Goal: Task Accomplishment & Management: Use online tool/utility

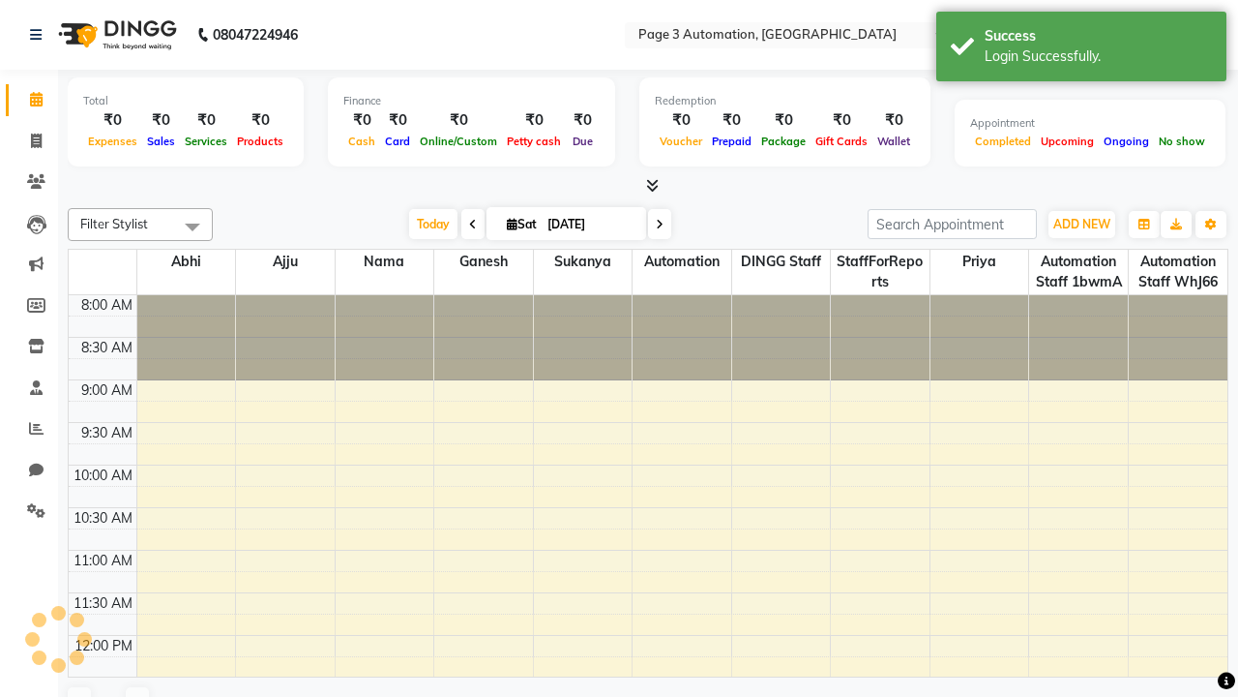
select select "en"
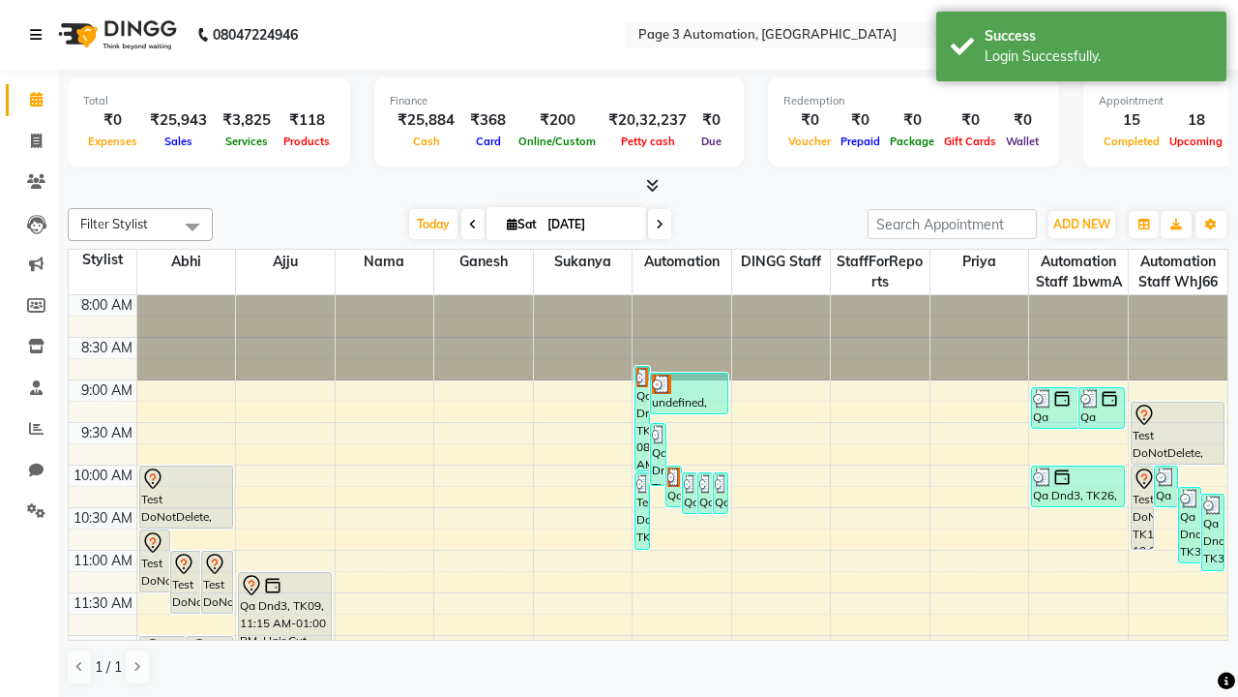
click at [40, 35] on icon at bounding box center [36, 35] width 12 height 14
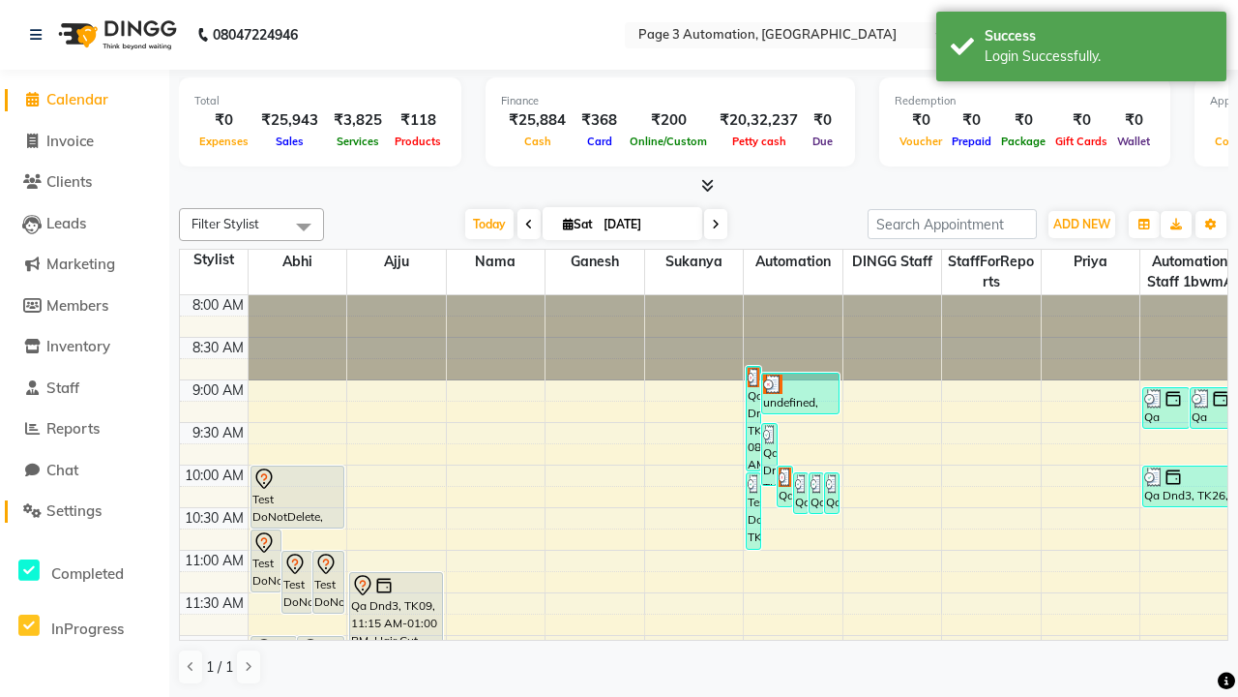
click at [84, 511] on span "Settings" at bounding box center [73, 510] width 55 height 18
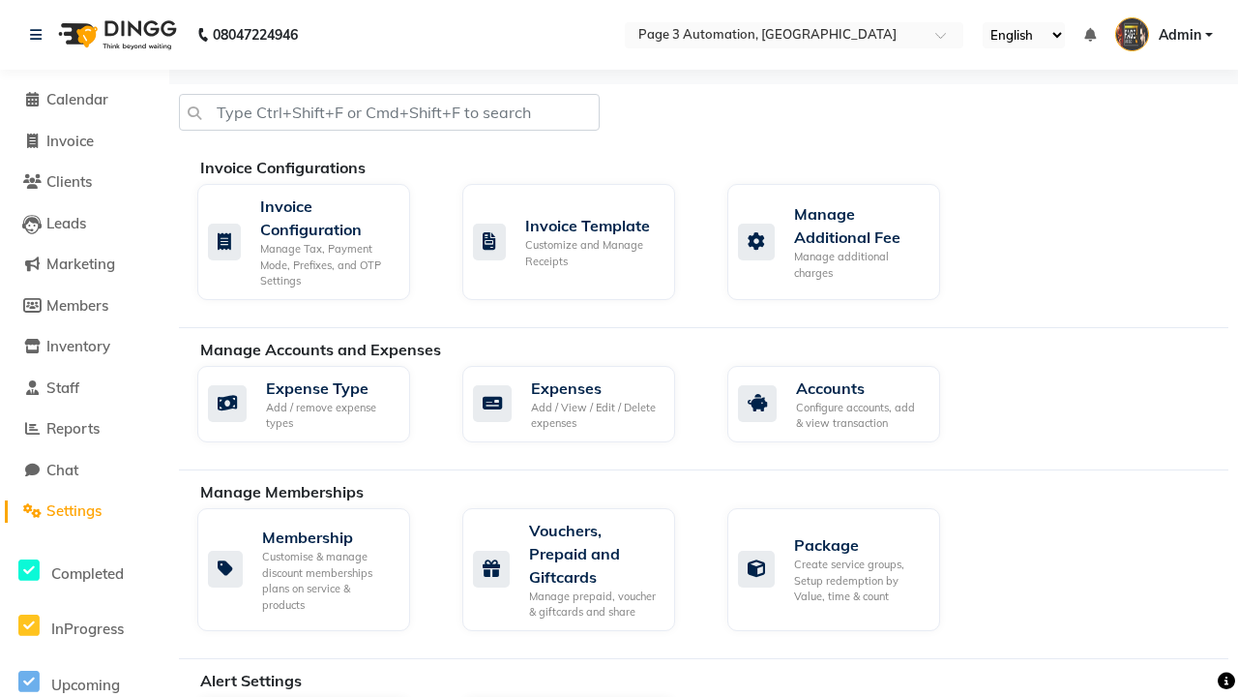
select select "2: 15"
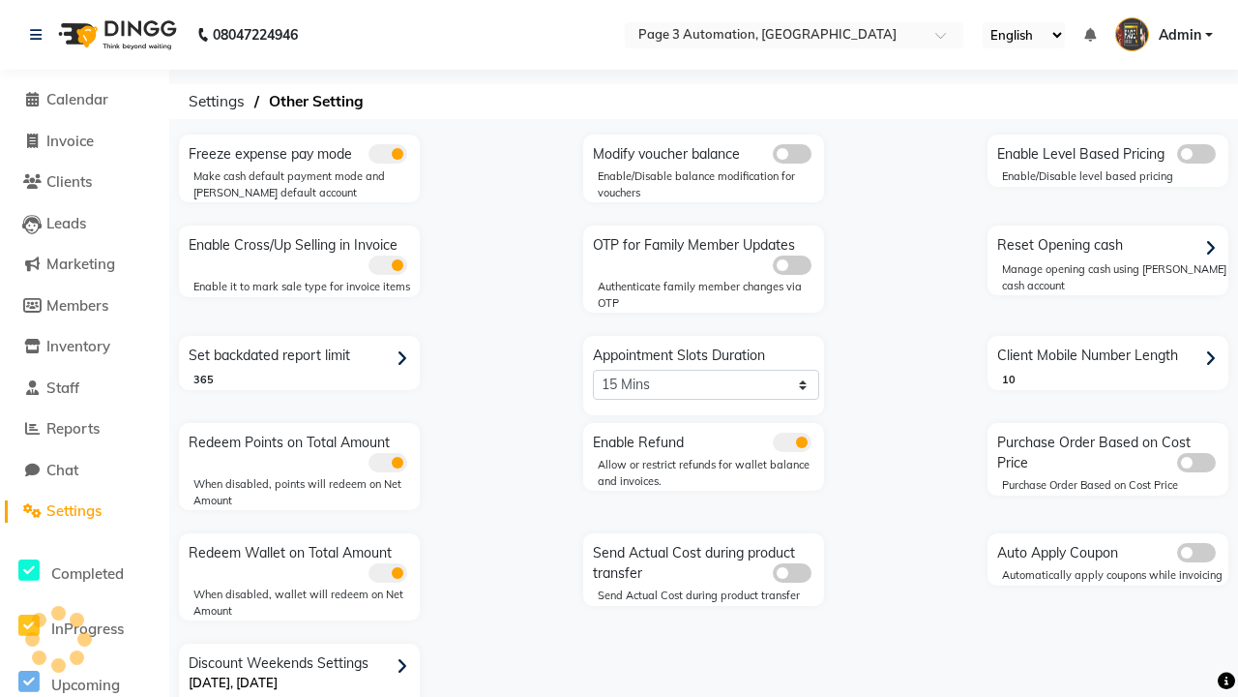
scroll to position [41, 0]
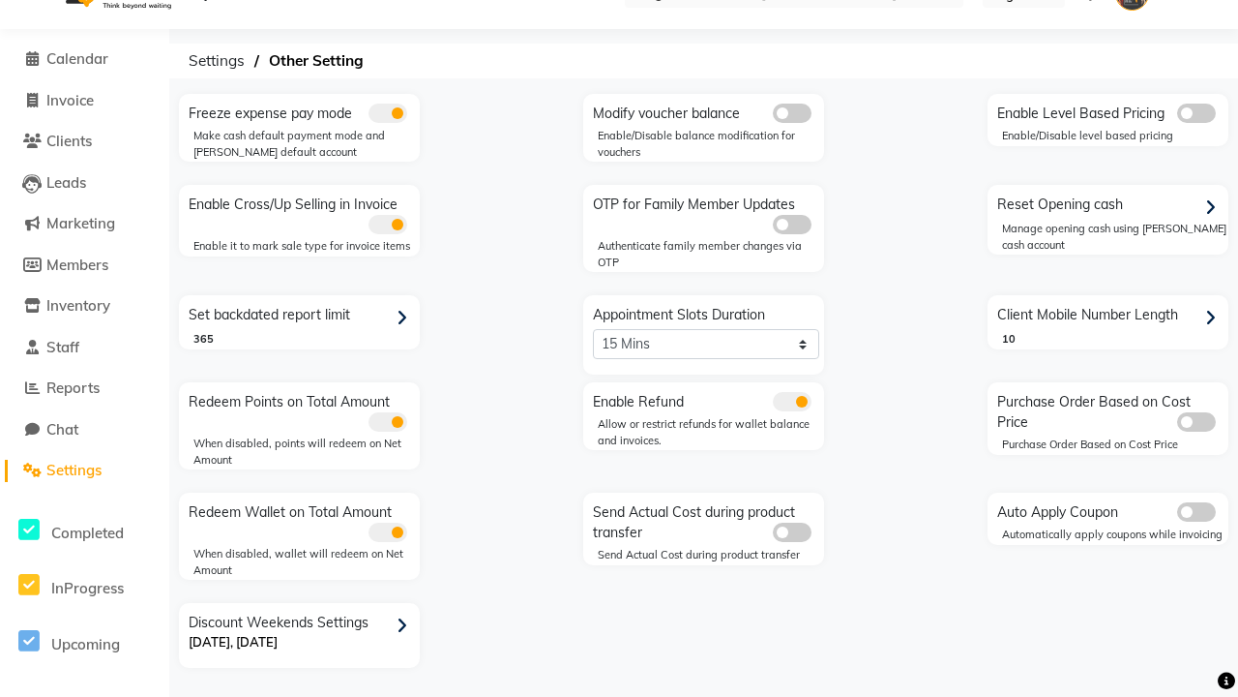
click at [791, 401] on span at bounding box center [792, 401] width 39 height 19
click at [773, 404] on input "checkbox" at bounding box center [773, 404] width 0 height 0
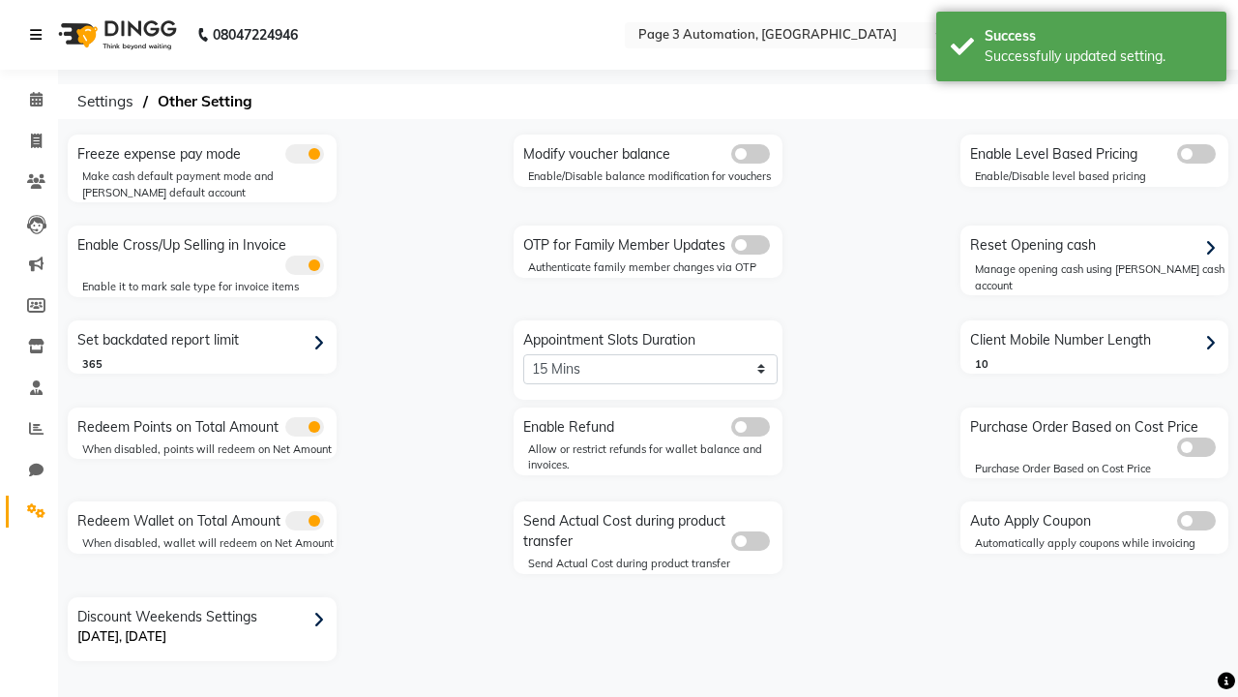
scroll to position [0, 0]
click at [29, 140] on span at bounding box center [36, 142] width 34 height 22
select select "2774"
select select "service"
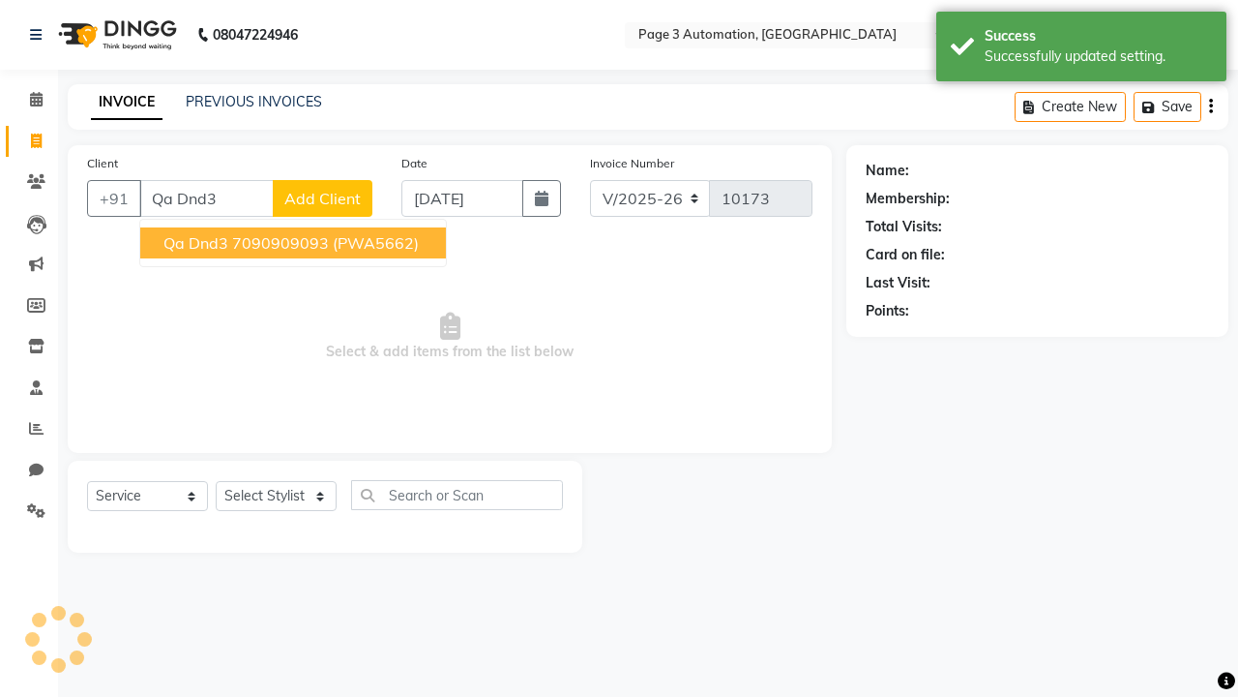
click at [295, 243] on ngb-highlight "7090909093" at bounding box center [280, 242] width 97 height 19
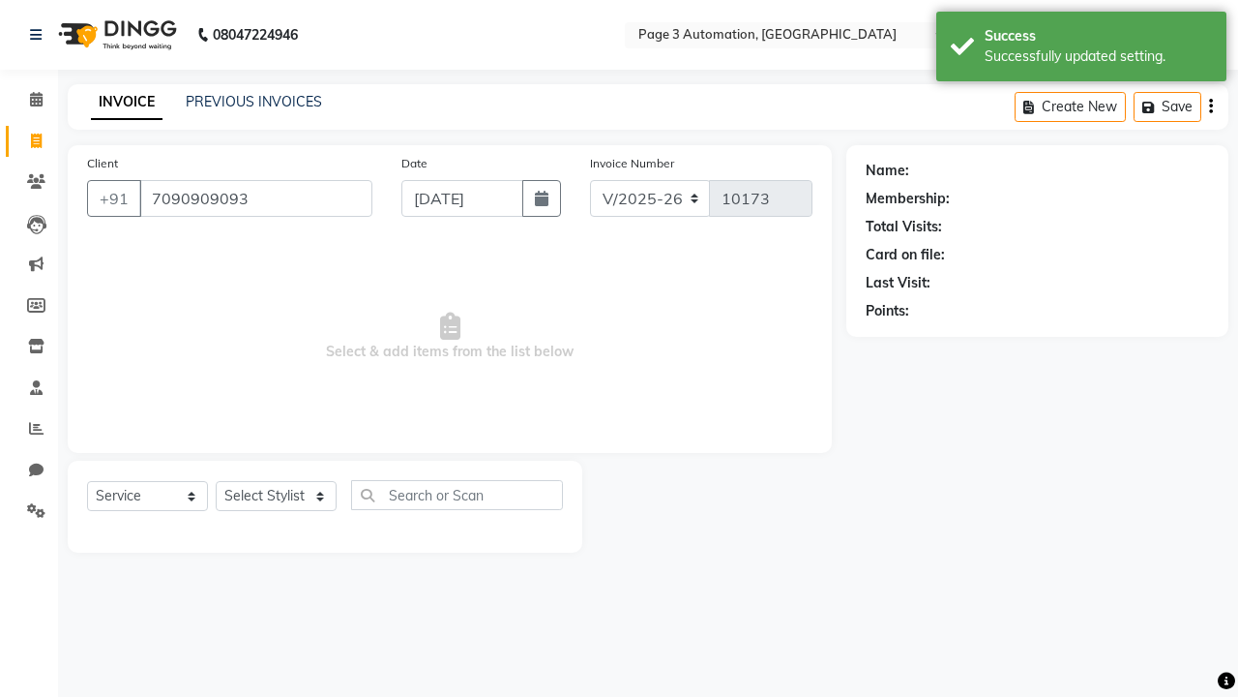
type input "7090909093"
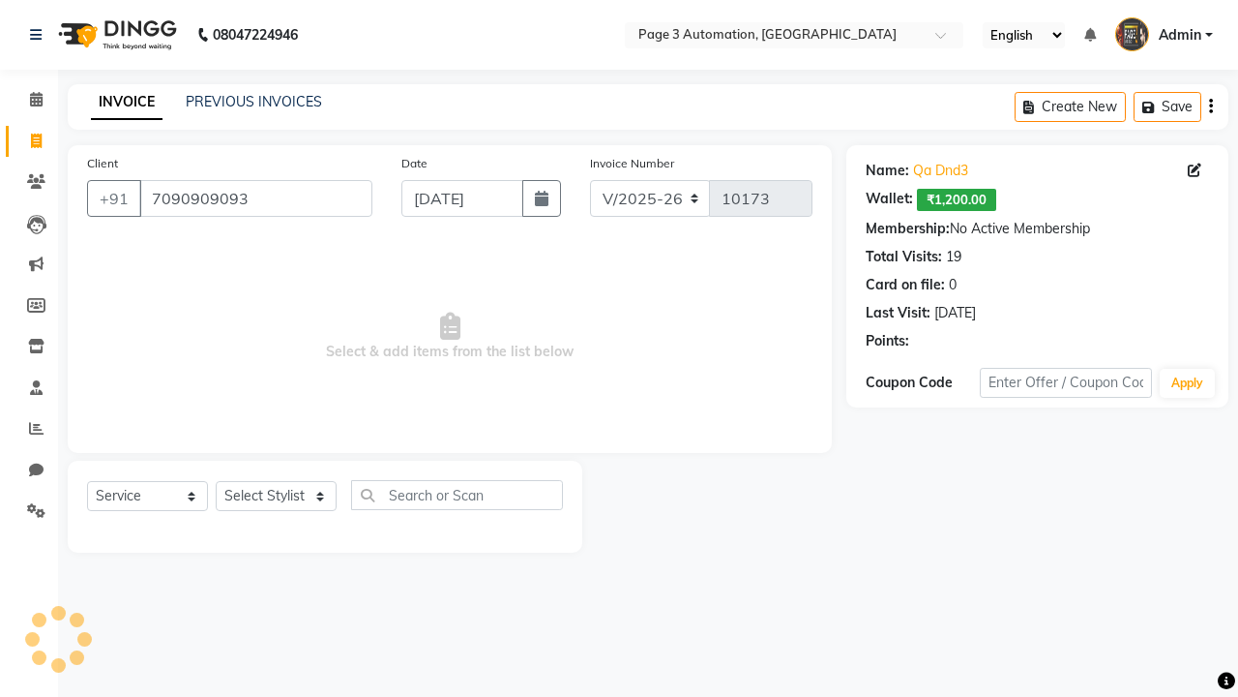
select select "93387"
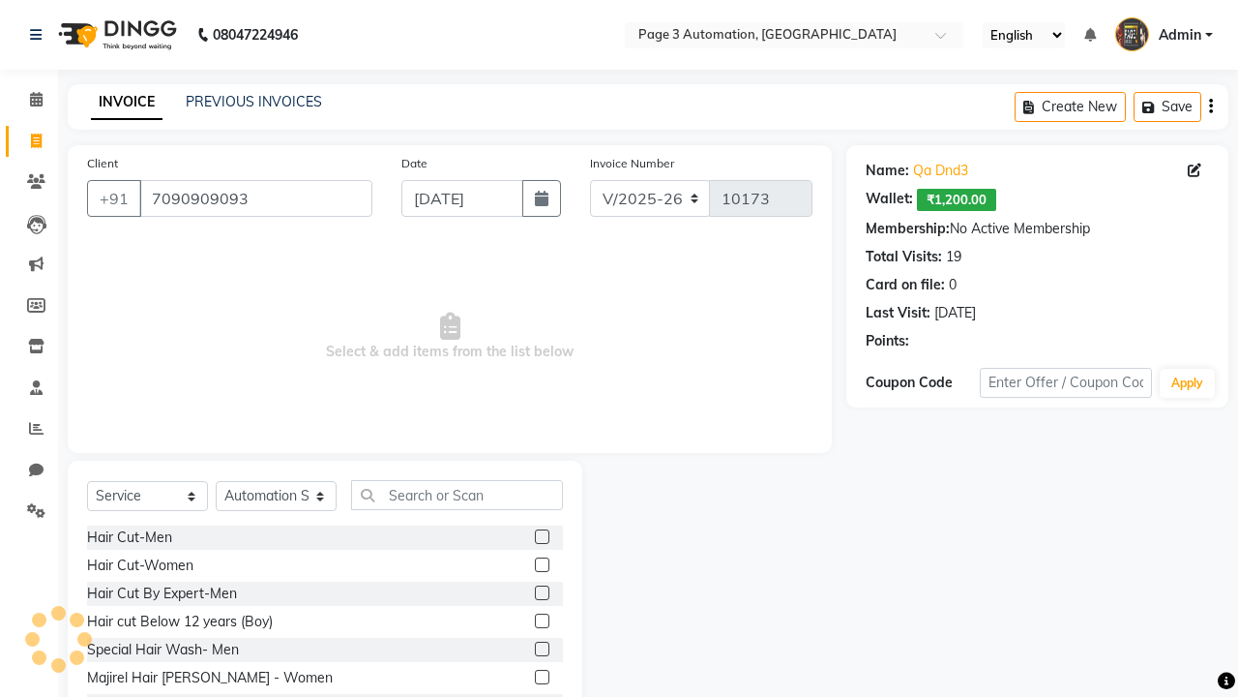
click at [541, 649] on label at bounding box center [542, 648] width 15 height 15
click at [541, 649] on input "checkbox" at bounding box center [541, 649] width 13 height 13
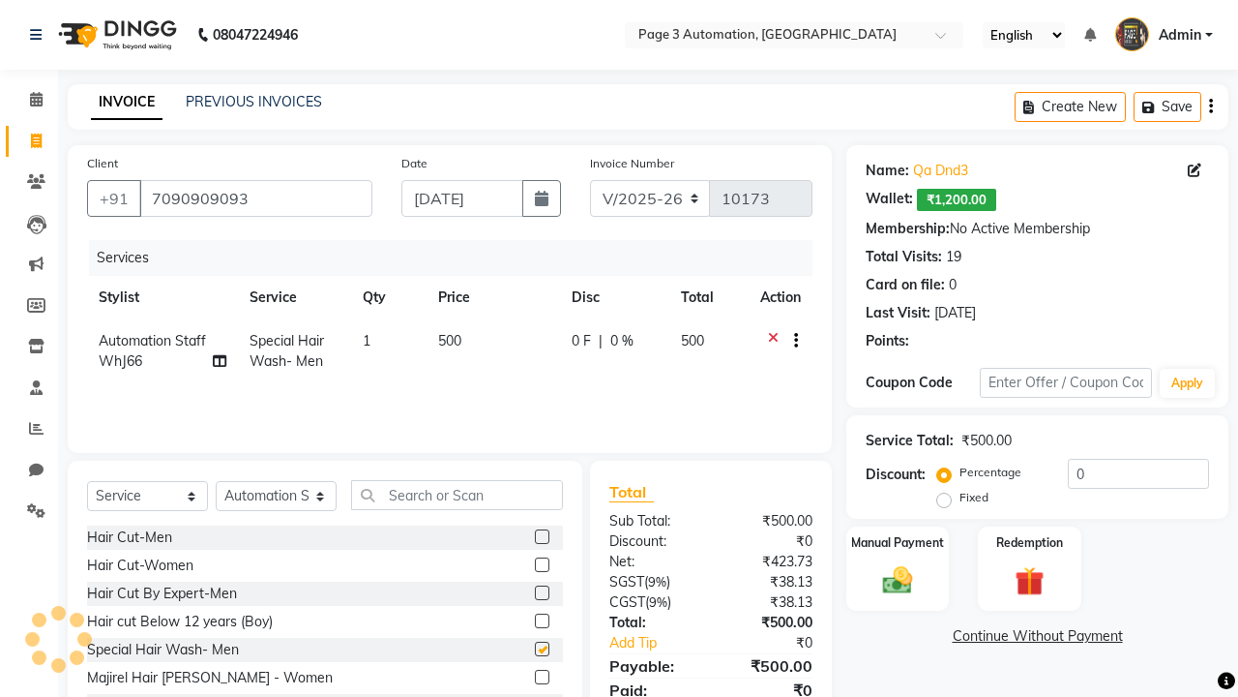
checkbox input "false"
click at [898, 542] on label "Manual Payment" at bounding box center [897, 541] width 97 height 18
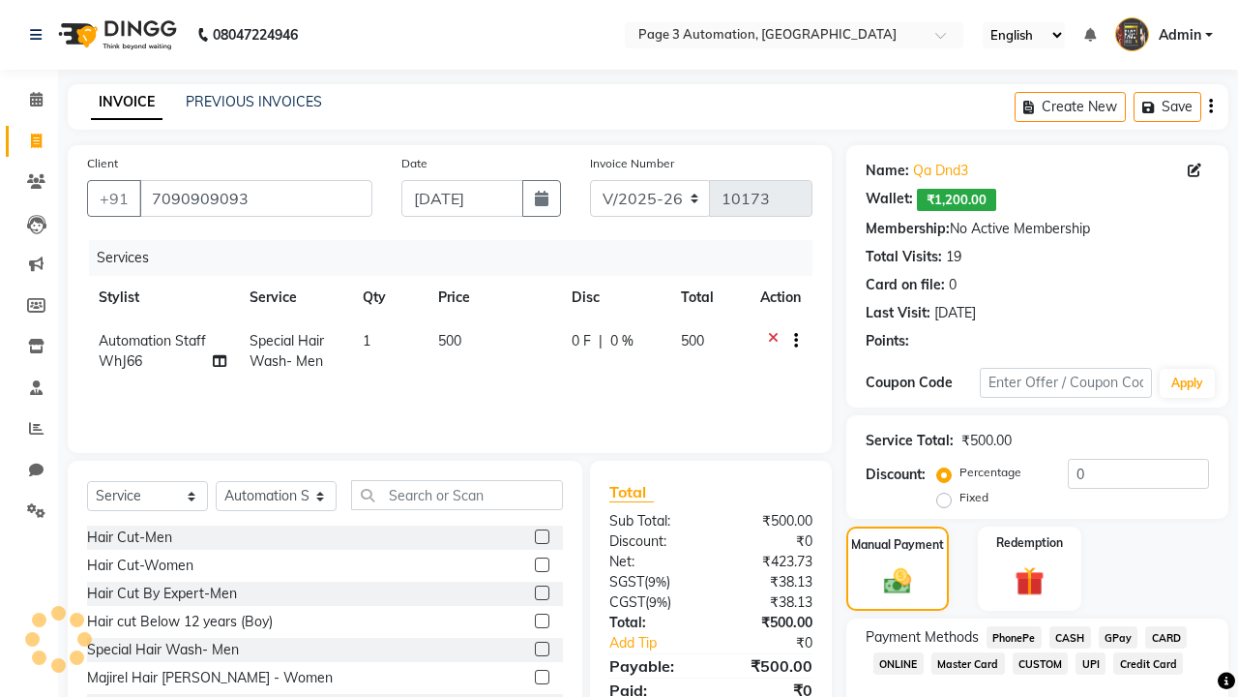
click at [1070, 637] on span "CASH" at bounding box center [1071, 637] width 42 height 22
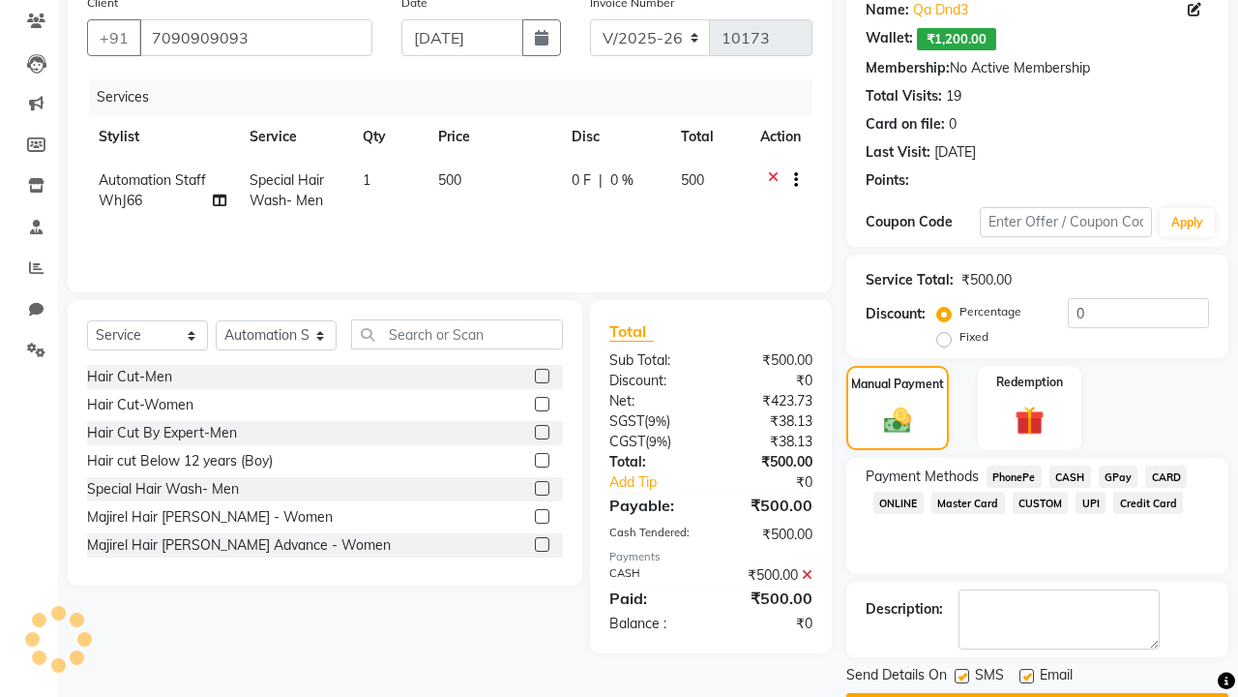
click at [962, 675] on label at bounding box center [962, 675] width 15 height 15
click at [962, 675] on input "checkbox" at bounding box center [961, 676] width 13 height 13
checkbox input "false"
click at [1026, 675] on label at bounding box center [1027, 675] width 15 height 15
click at [1026, 675] on input "checkbox" at bounding box center [1026, 676] width 13 height 13
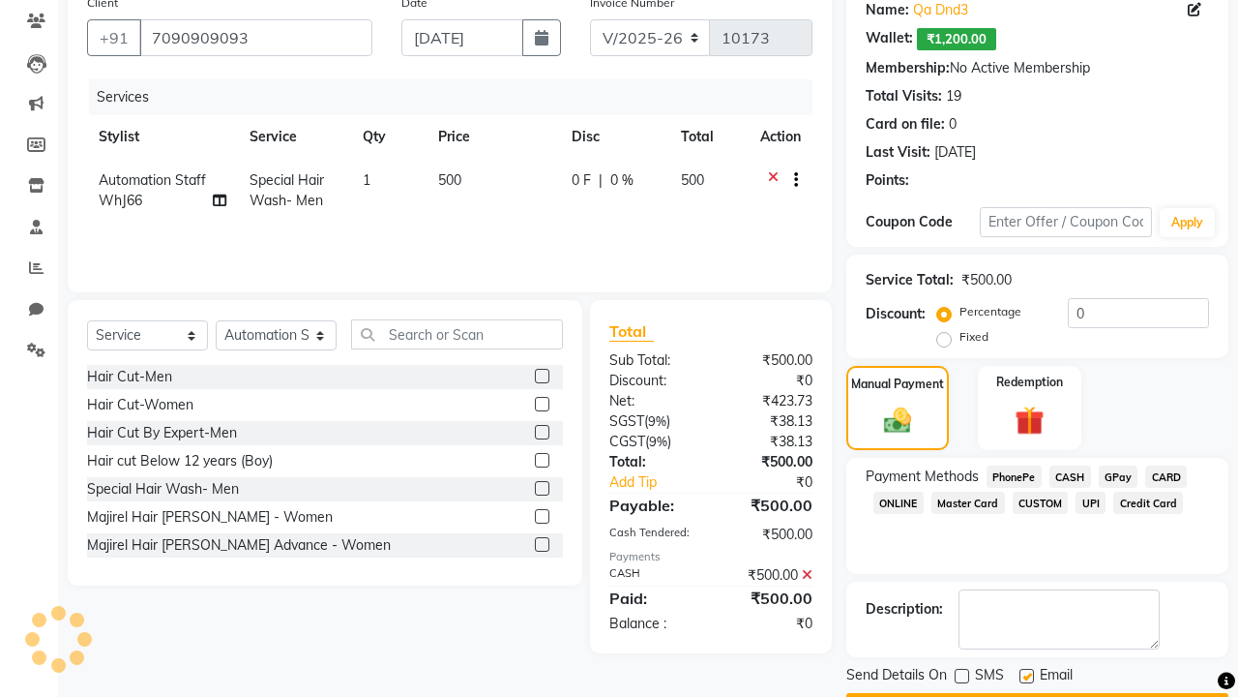
checkbox input "false"
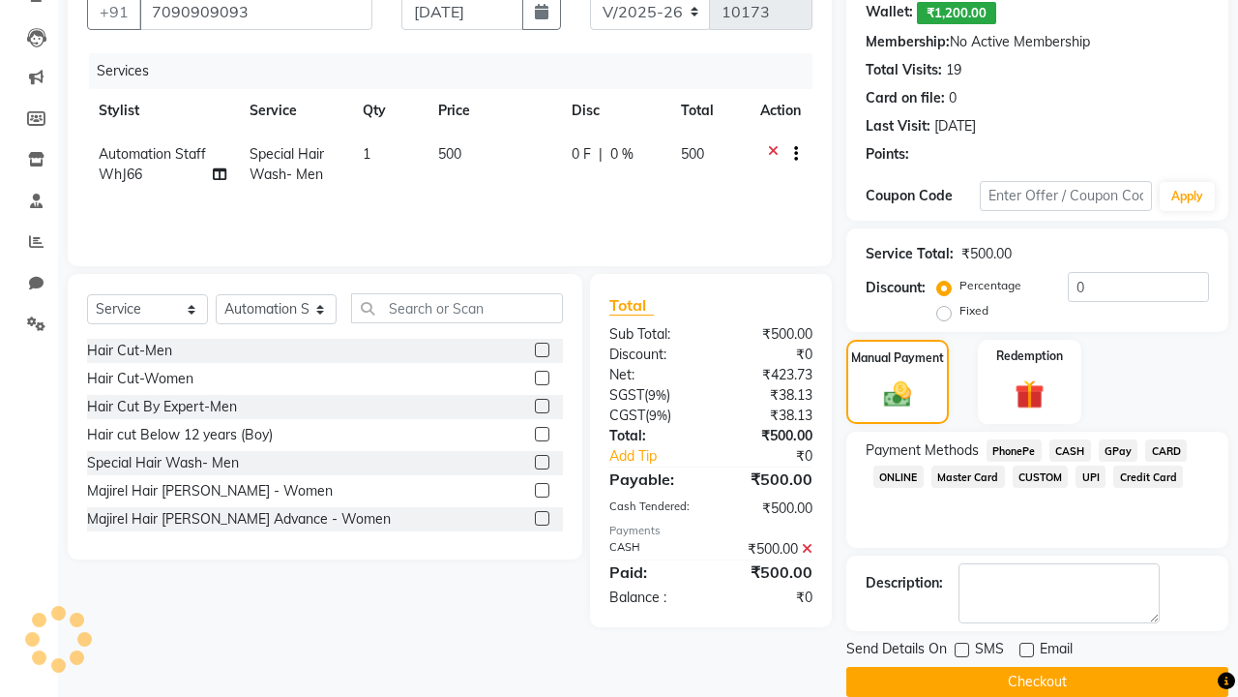
click at [1037, 681] on button "Checkout" at bounding box center [1037, 682] width 382 height 30
